Goal: Find specific page/section: Find specific page/section

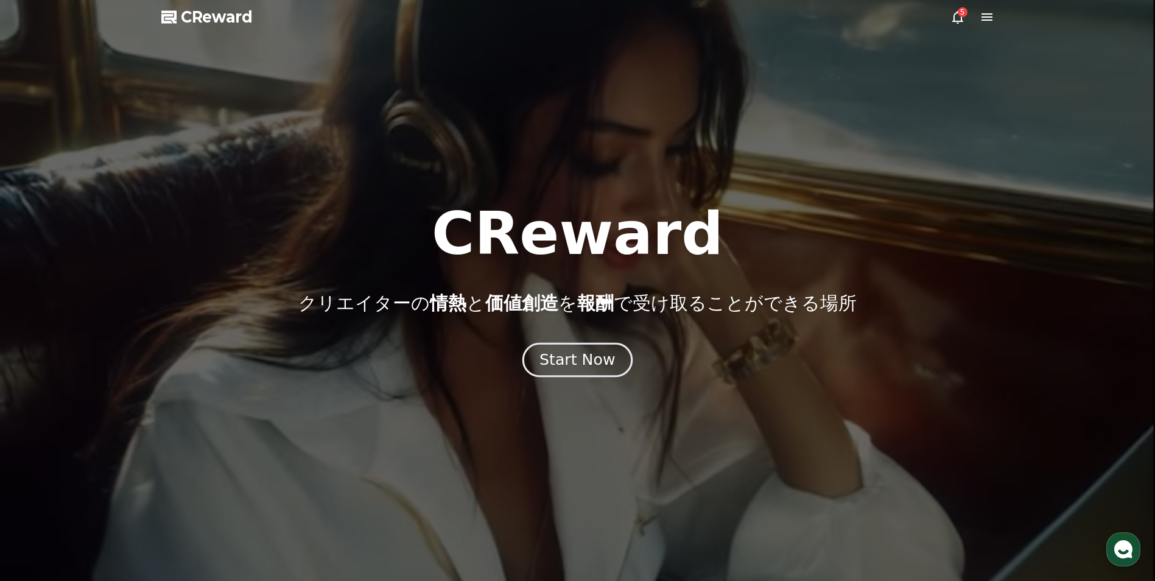
click at [570, 370] on button "Start Now" at bounding box center [578, 360] width 110 height 35
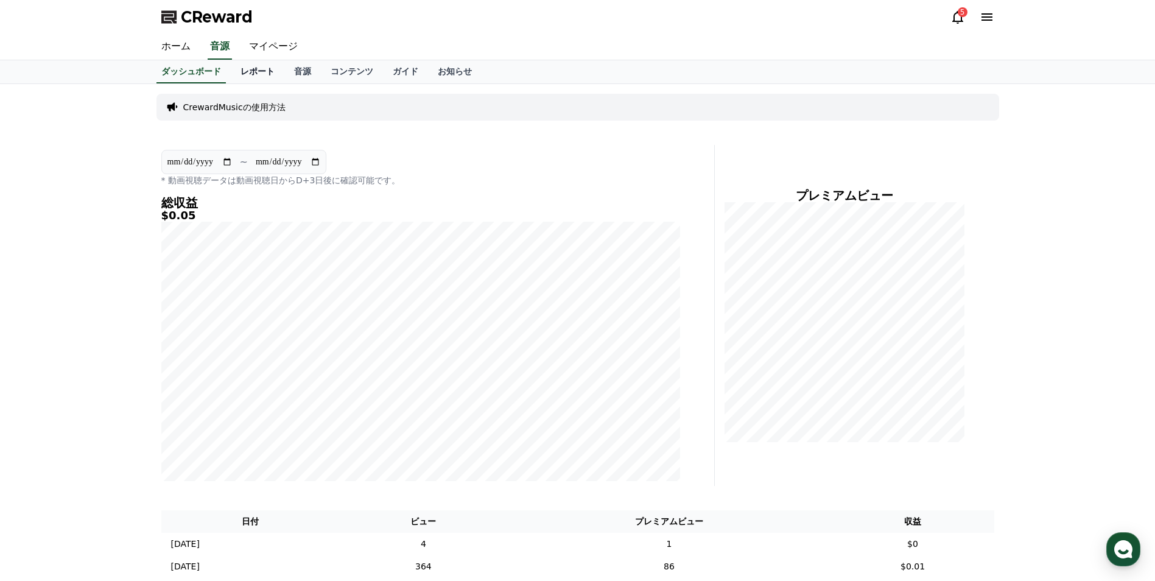
click at [231, 74] on link "レポート" at bounding box center [258, 71] width 54 height 23
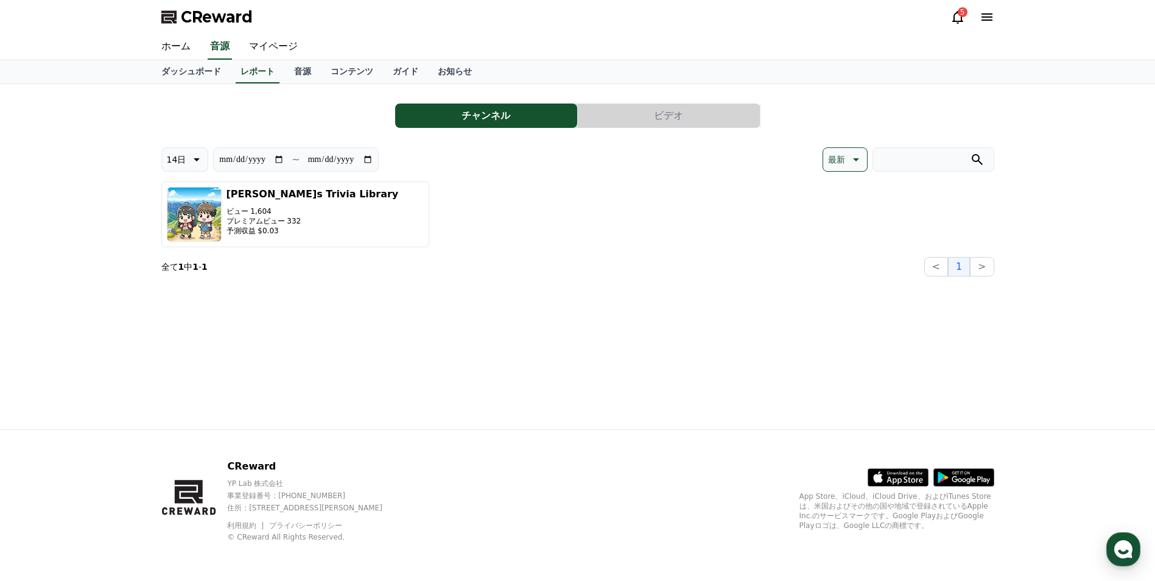
click at [188, 157] on icon at bounding box center [195, 159] width 15 height 15
click at [179, 320] on button "90日" at bounding box center [176, 317] width 29 height 27
click at [258, 49] on link "マイページ" at bounding box center [273, 47] width 68 height 26
